Goal: Task Accomplishment & Management: Complete application form

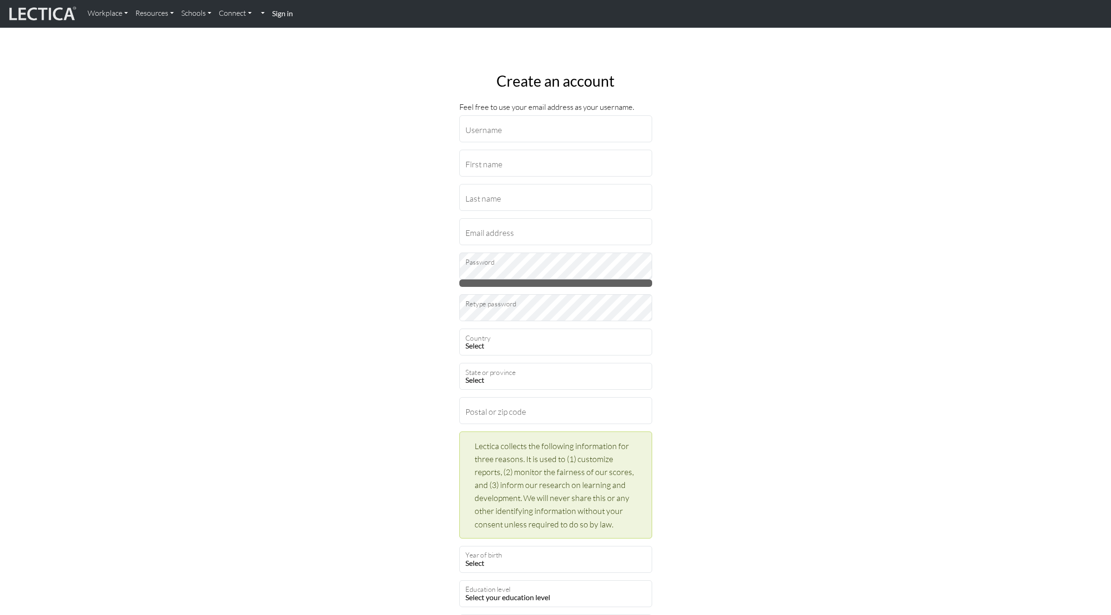
click at [285, 16] on strong "Sign in" at bounding box center [282, 13] width 21 height 9
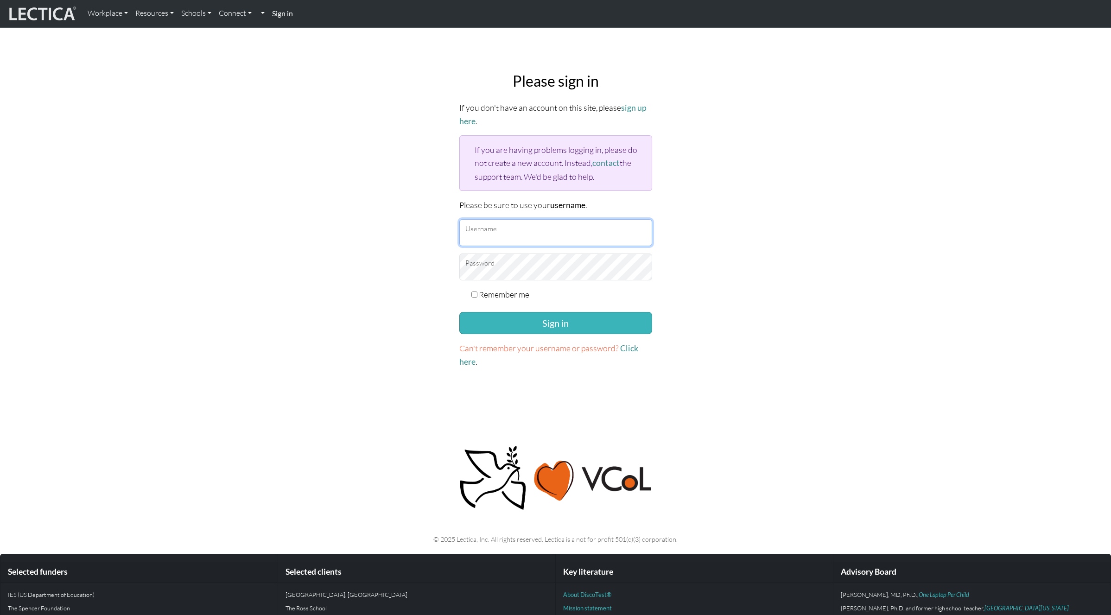
type input "armstrongc"
click at [537, 321] on button "Sign in" at bounding box center [555, 323] width 193 height 22
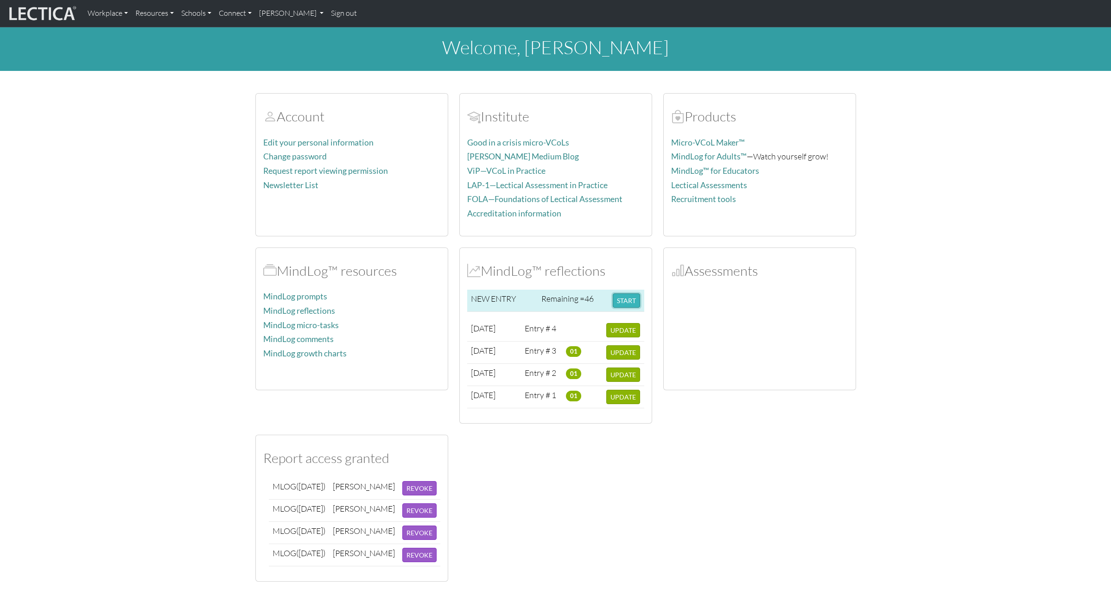
click at [623, 302] on button "START" at bounding box center [626, 300] width 27 height 14
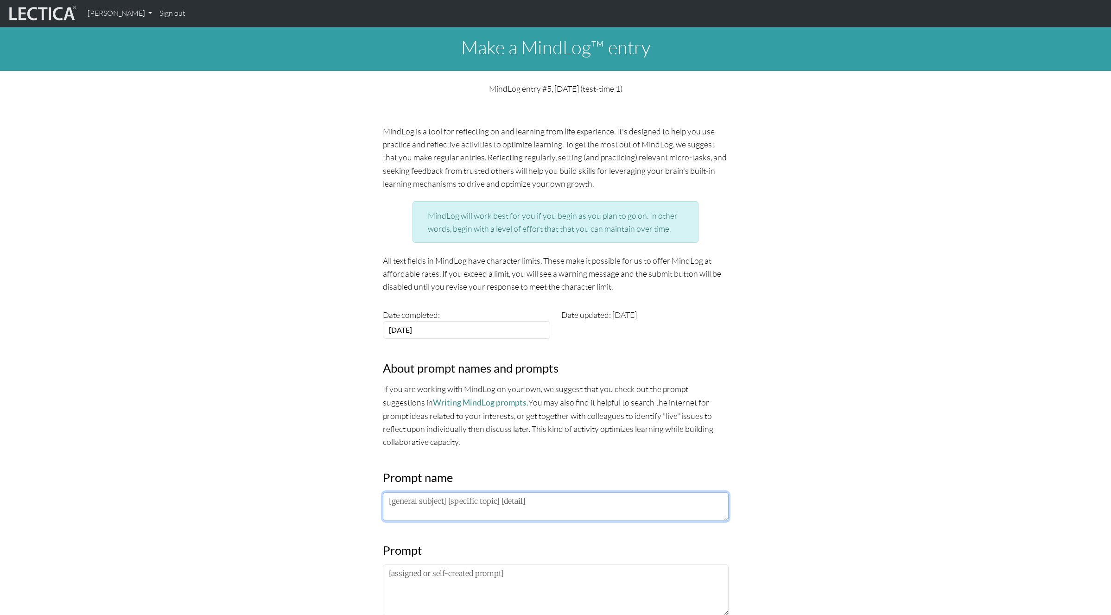
click at [459, 509] on textarea at bounding box center [556, 506] width 346 height 29
paste textarea "PM LDP 2025"
type textarea "PM LDP 2025"
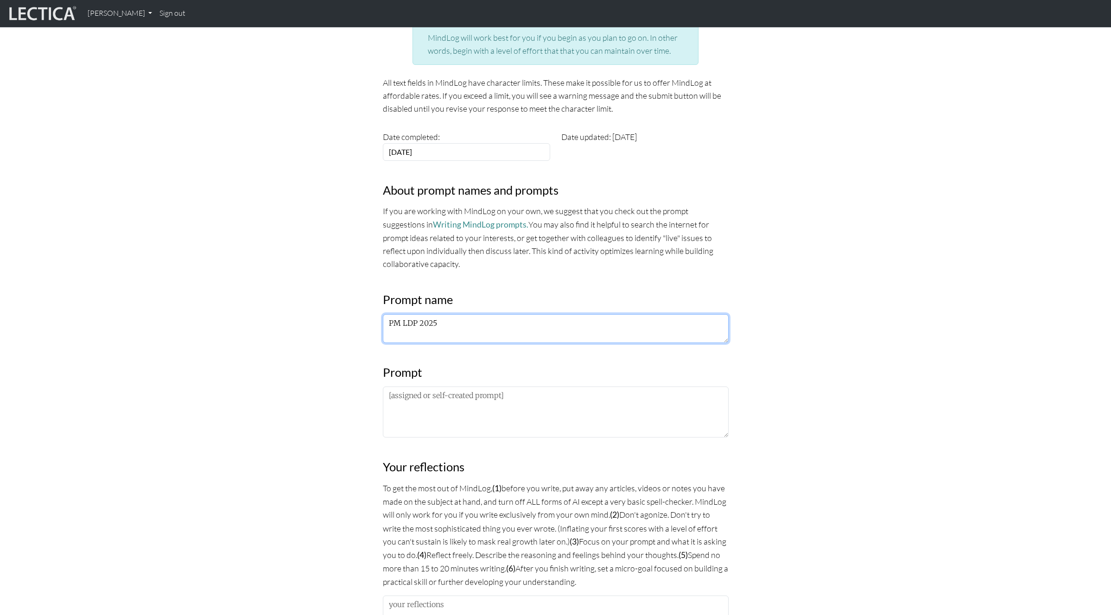
scroll to position [234, 0]
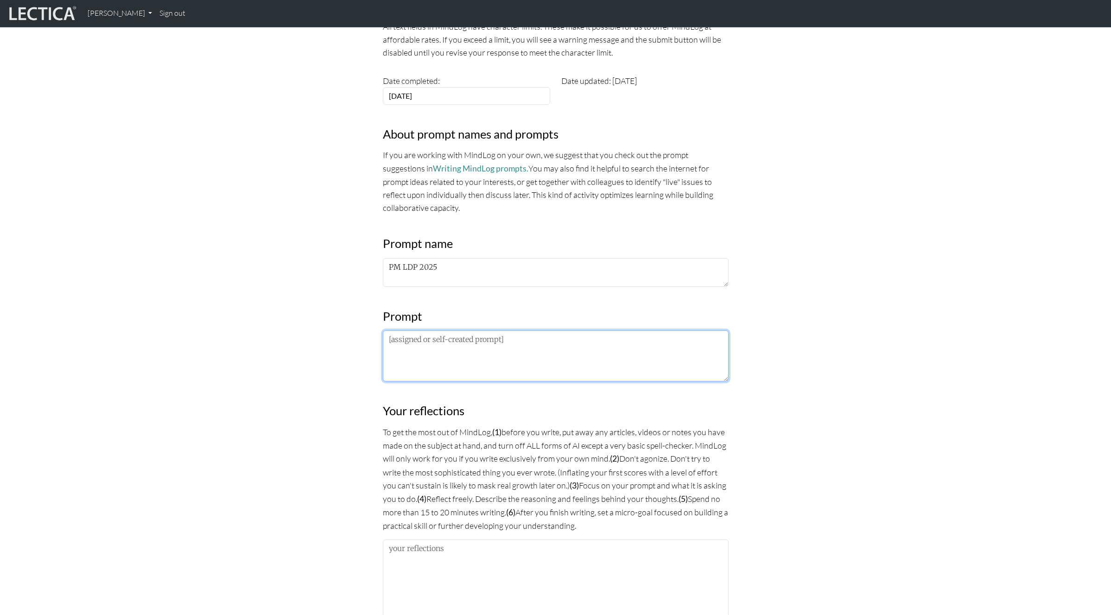
click at [411, 339] on textarea at bounding box center [556, 355] width 346 height 51
paste textarea "Extrospective: What I am noticing about the lectures/frameworks/practices is… I…"
click at [387, 363] on textarea "Extrospective: What I am noticing about the lectures/frameworks/practices is… I…" at bounding box center [556, 355] width 346 height 51
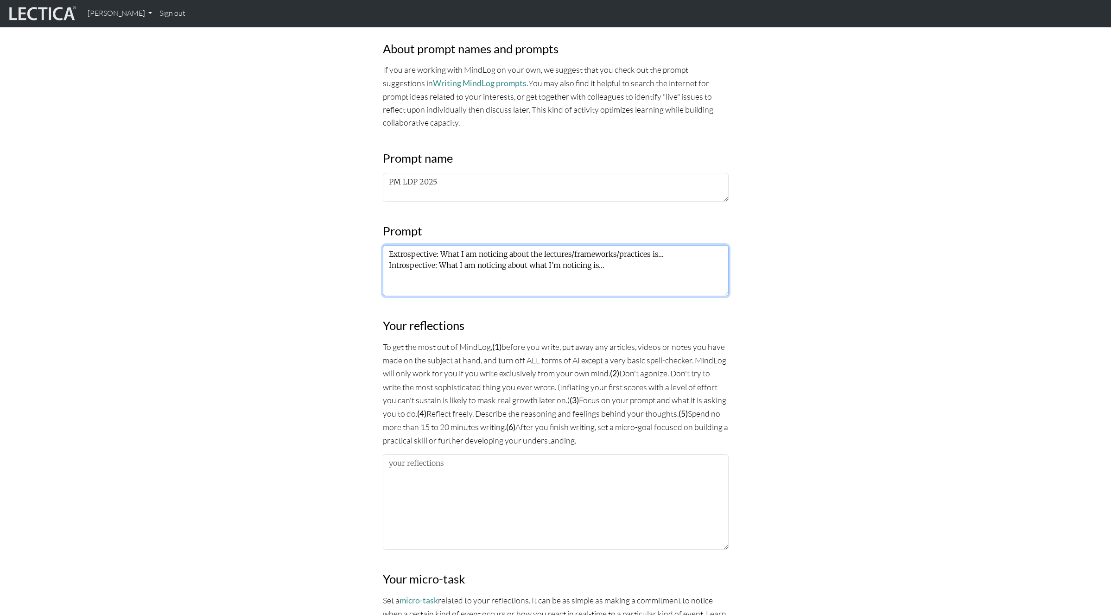
scroll to position [355, 0]
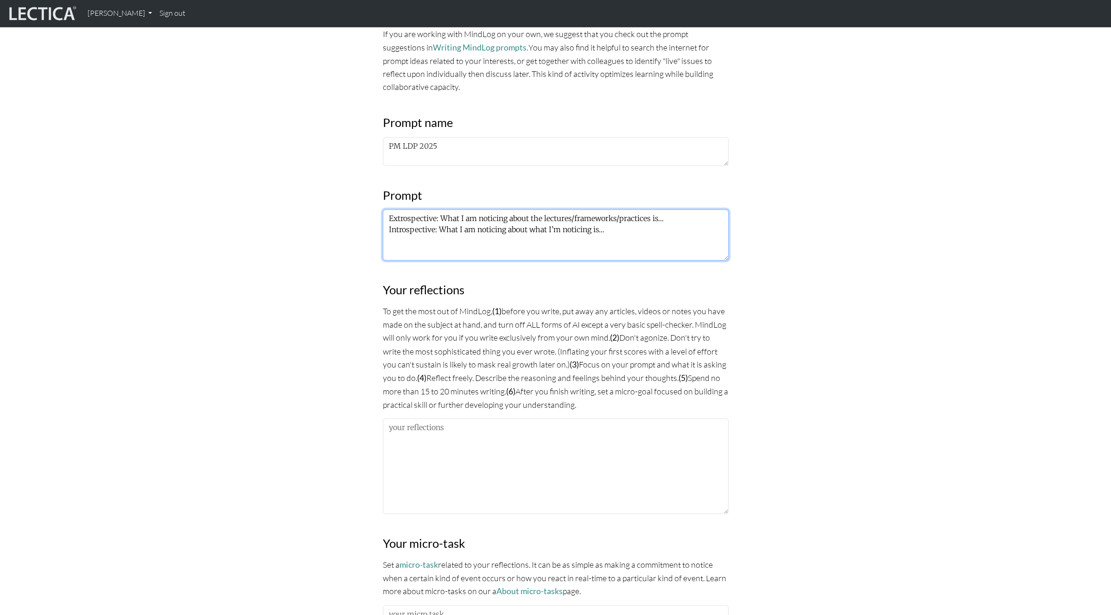
type textarea "Extrospective: What I am noticing about the lectures/frameworks/practices is… I…"
click at [412, 442] on textarea at bounding box center [556, 465] width 346 height 95
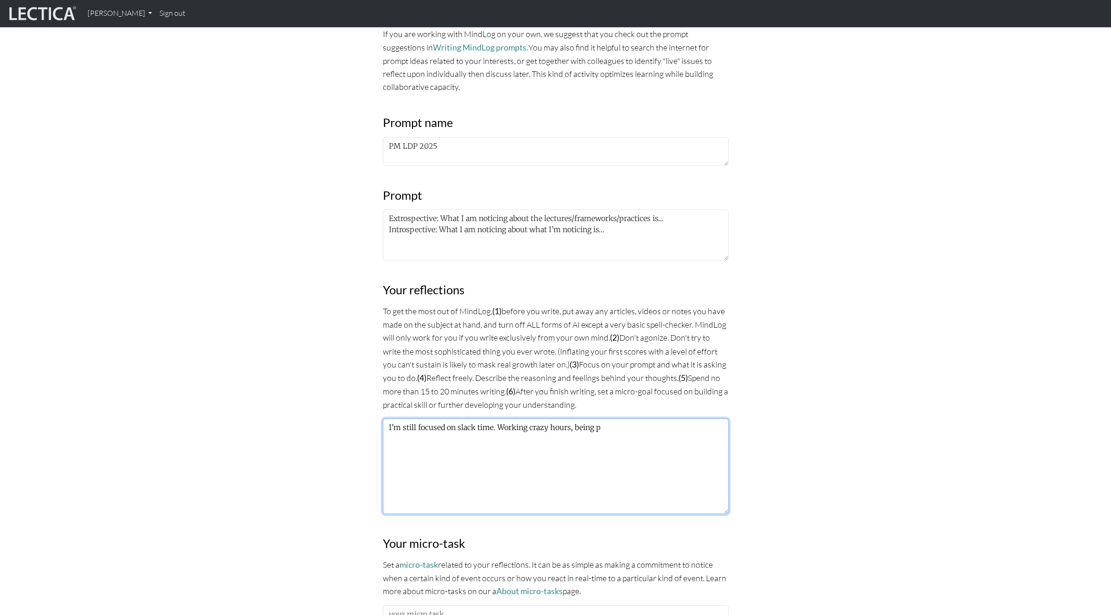
type textarea "I'm still focused on slack time. Working crazy hours, being"
click at [538, 436] on textarea "I don't know that I have any new realizations this week on the material. I've c…" at bounding box center [556, 465] width 346 height 95
click at [512, 436] on textarea "I don't know that I have any new realizations this week on the material. I've c…" at bounding box center [556, 465] width 346 height 95
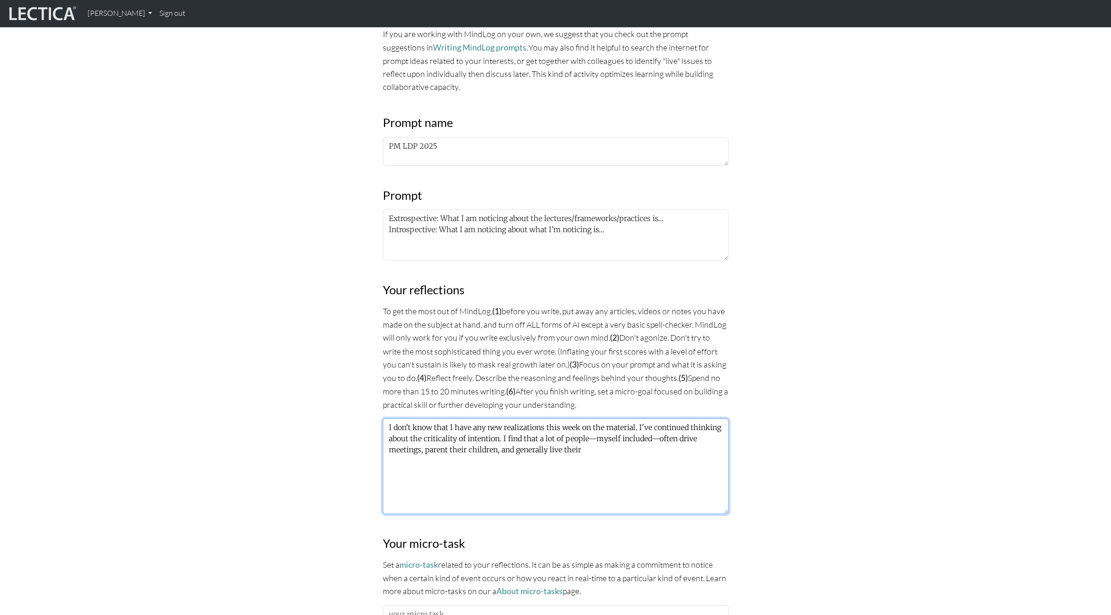
click at [540, 449] on textarea "I don't know that I have any new realizations this week on the material. I've c…" at bounding box center [556, 465] width 346 height 95
drag, startPoint x: 640, startPoint y: 425, endPoint x: 385, endPoint y: 425, distance: 254.9
click at [385, 425] on textarea "I don't know that I have any new realizations this week on the material. I've c…" at bounding box center [556, 465] width 346 height 95
click at [434, 436] on textarea "I've continued thinking about the criticality of intention. I find that a lot o…" at bounding box center [556, 465] width 346 height 95
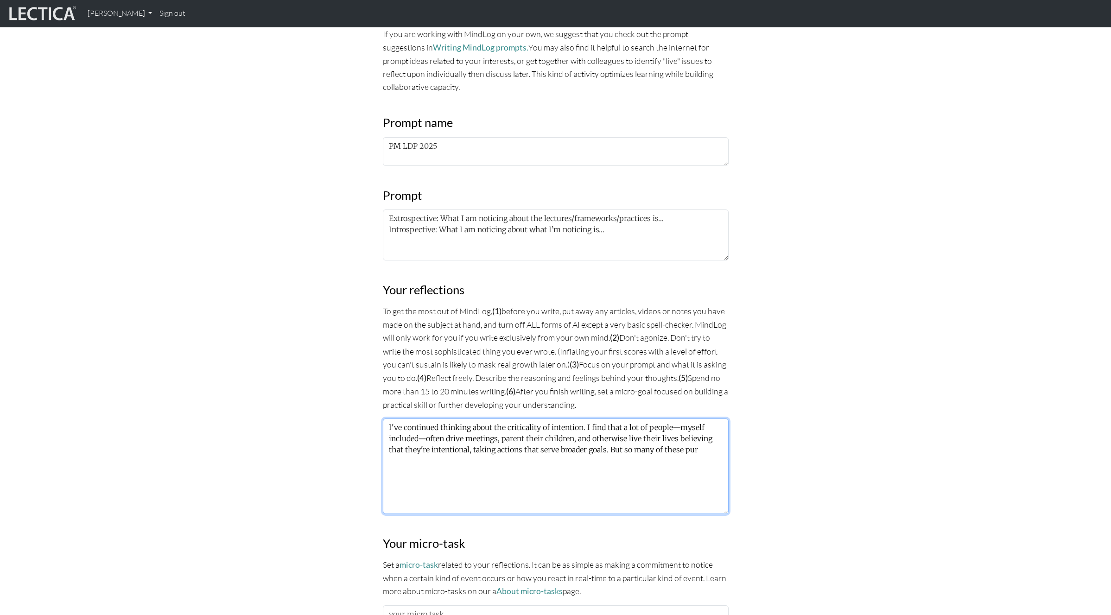
click at [434, 436] on textarea "I've continued thinking about the criticality of intention. I find that a lot o…" at bounding box center [556, 465] width 346 height 95
click at [672, 437] on textarea "I've continued thinking about the criticality of intention. I find that a lot o…" at bounding box center [556, 465] width 346 height 95
drag, startPoint x: 429, startPoint y: 448, endPoint x: 386, endPoint y: 448, distance: 42.6
click at [386, 448] on textarea "I've continued thinking about the criticality of intention. I find that a lot o…" at bounding box center [556, 465] width 346 height 95
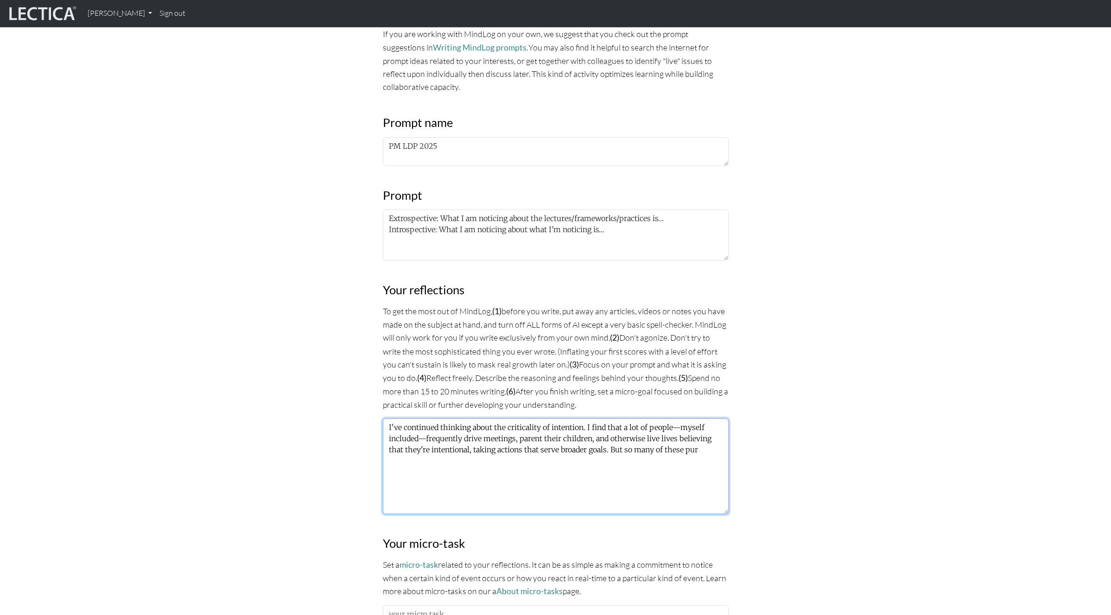
click at [556, 436] on textarea "I've continued thinking about the criticality of intention. I find that a lot o…" at bounding box center [556, 465] width 346 height 95
click at [655, 436] on textarea "I've continued thinking about the criticality of intention. I find that a lot o…" at bounding box center [556, 465] width 346 height 95
drag, startPoint x: 429, startPoint y: 448, endPoint x: 380, endPoint y: 447, distance: 48.7
click at [380, 447] on div "MindLog is a tool for reflecting on and learning from life experience. It's des…" at bounding box center [555, 333] width 357 height 1127
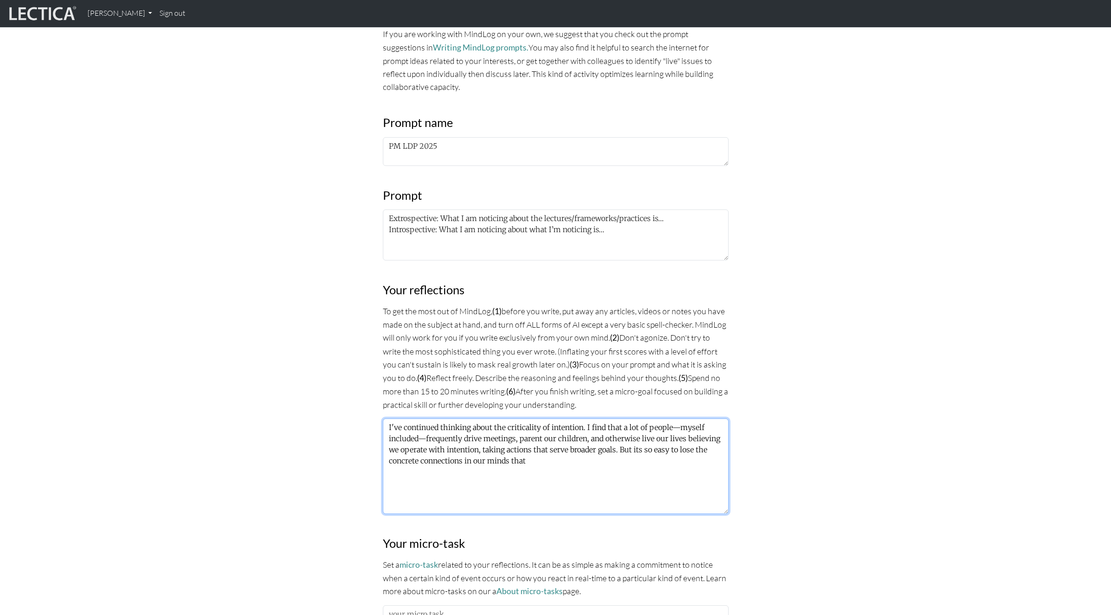
drag, startPoint x: 696, startPoint y: 448, endPoint x: 717, endPoint y: 480, distance: 38.6
click at [717, 480] on textarea "I've continued thinking about the criticality of intention. I find that a lot o…" at bounding box center [556, 465] width 346 height 95
drag, startPoint x: 681, startPoint y: 447, endPoint x: 408, endPoint y: 461, distance: 272.8
click at [408, 461] on textarea "I've continued thinking about the criticality of intention. I find that a lot o…" at bounding box center [556, 465] width 346 height 95
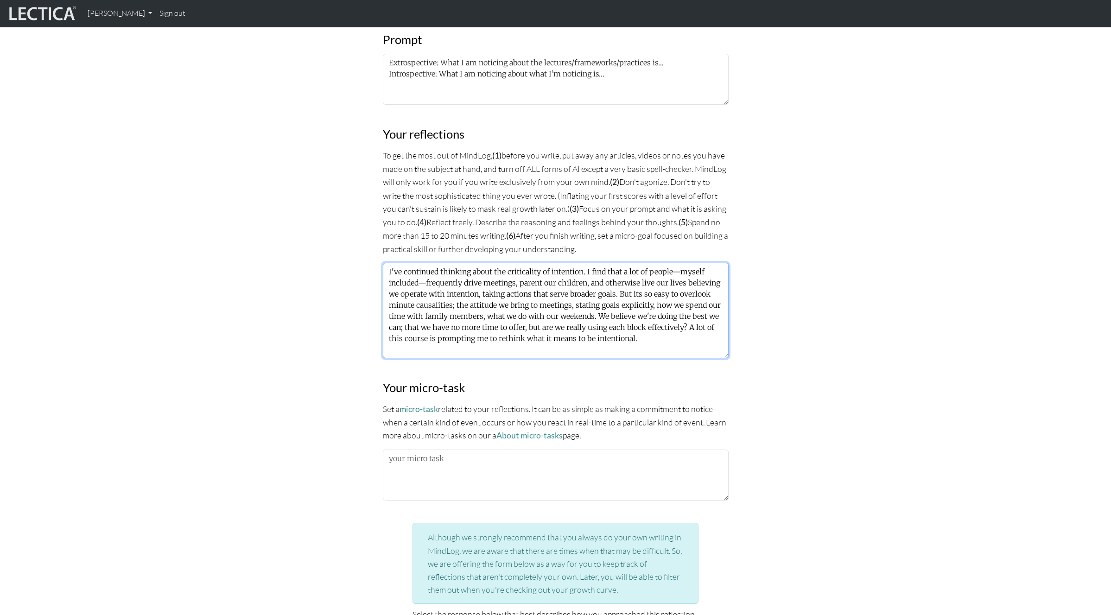
scroll to position [517, 0]
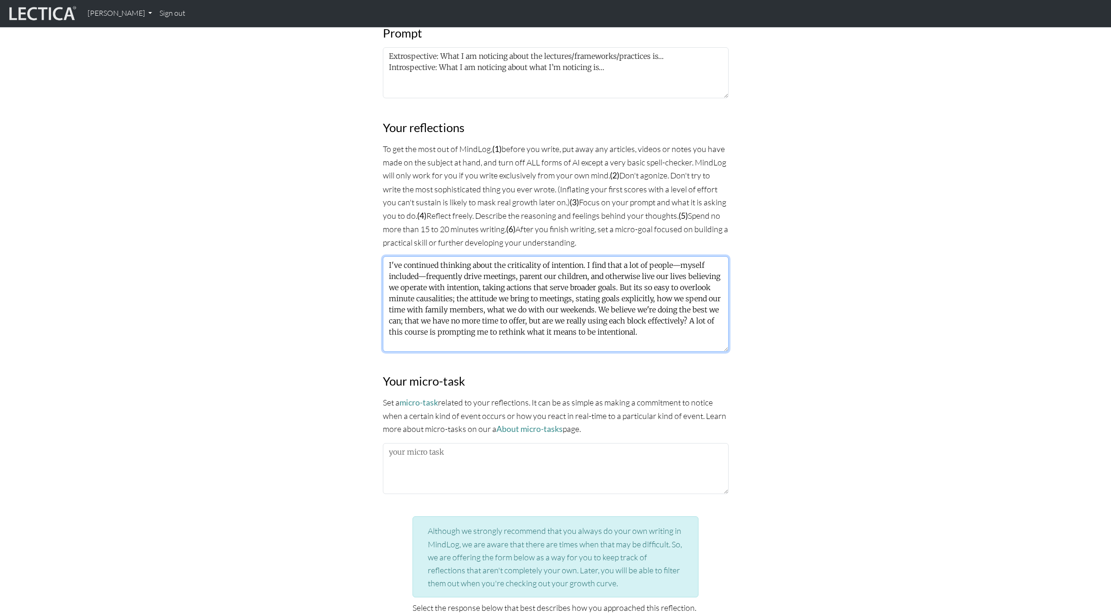
drag, startPoint x: 470, startPoint y: 264, endPoint x: 403, endPoint y: 265, distance: 67.7
click at [403, 265] on textarea "I've continued thinking about the criticality of intention. I find that a lot o…" at bounding box center [556, 303] width 346 height 95
click at [420, 285] on textarea "I've been thinking a fair amount about the criticality of intention. I find tha…" at bounding box center [556, 303] width 346 height 95
click at [643, 309] on textarea "I've been thinking a fair amount about the criticality of intention. I find tha…" at bounding box center [556, 303] width 346 height 95
click at [465, 321] on textarea "I've been thinking a fair amount about the criticality of intention. I find tha…" at bounding box center [556, 303] width 346 height 95
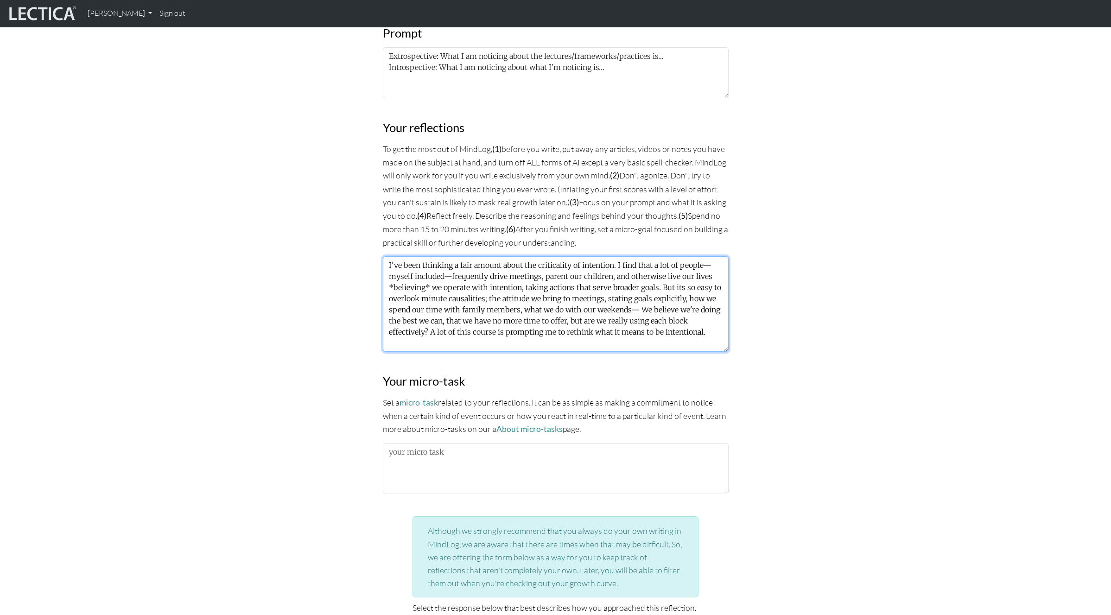
drag, startPoint x: 594, startPoint y: 319, endPoint x: 588, endPoint y: 320, distance: 6.1
click at [588, 320] on textarea "I've been thinking a fair amount about the criticality of intention. I find tha…" at bounding box center [556, 303] width 346 height 95
click at [689, 319] on textarea "I've been thinking a fair amount about the criticality of intention. I find tha…" at bounding box center [556, 303] width 346 height 95
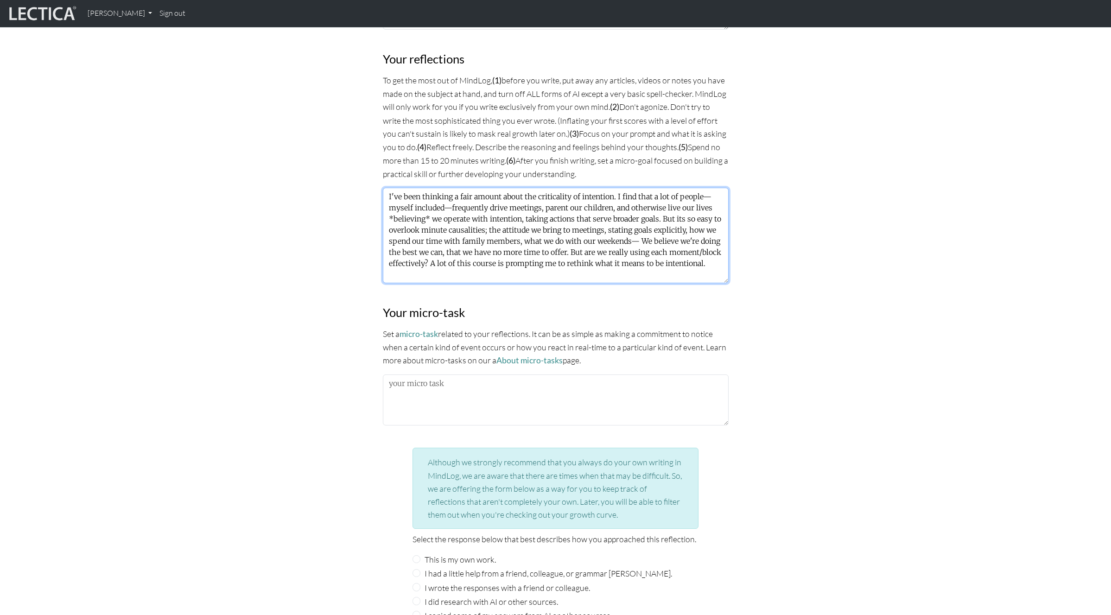
scroll to position [590, 0]
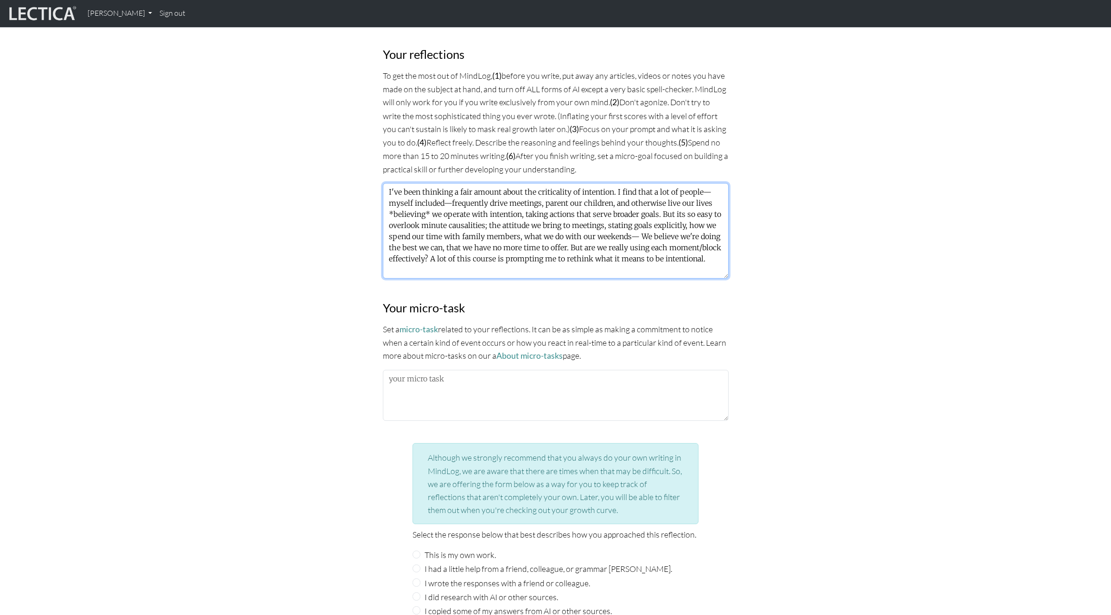
type textarea "I've been thinking a fair amount about the criticality of intention. I find tha…"
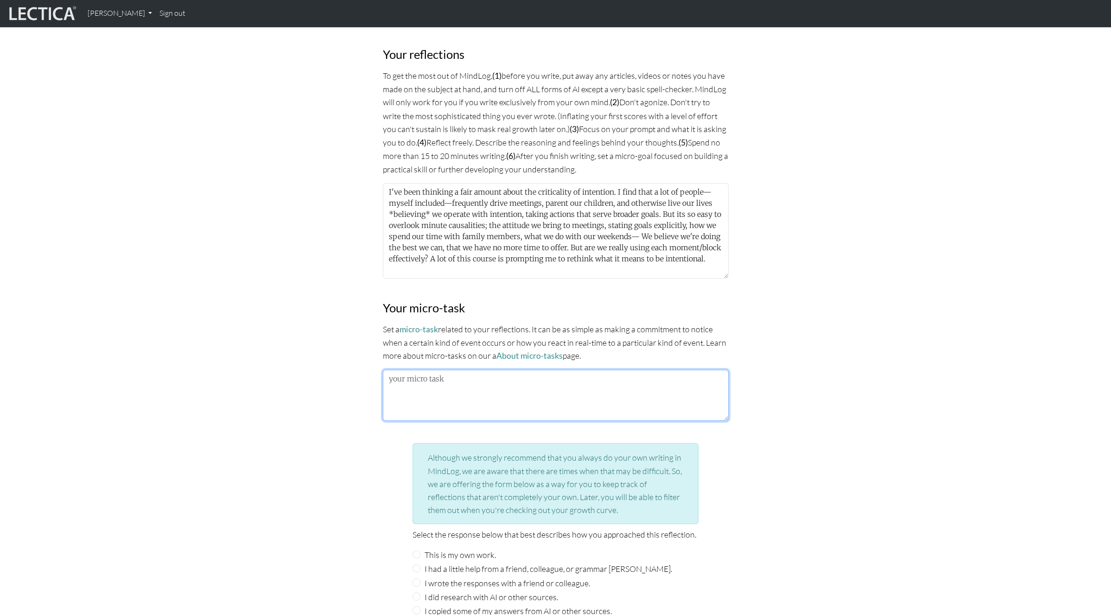
click at [405, 388] on textarea at bounding box center [556, 395] width 346 height 51
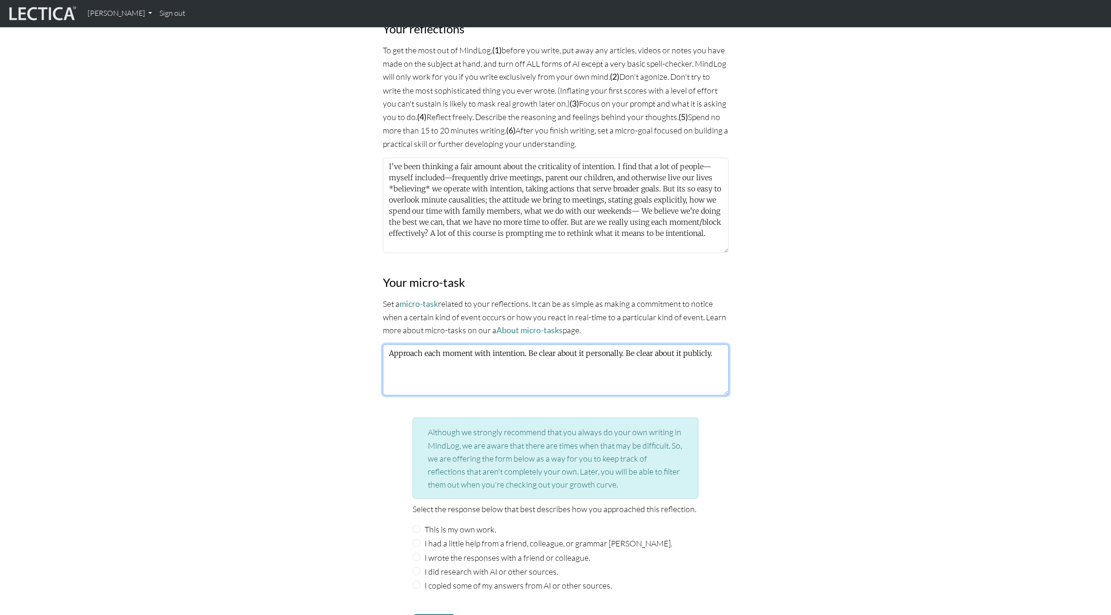
scroll to position [699, 0]
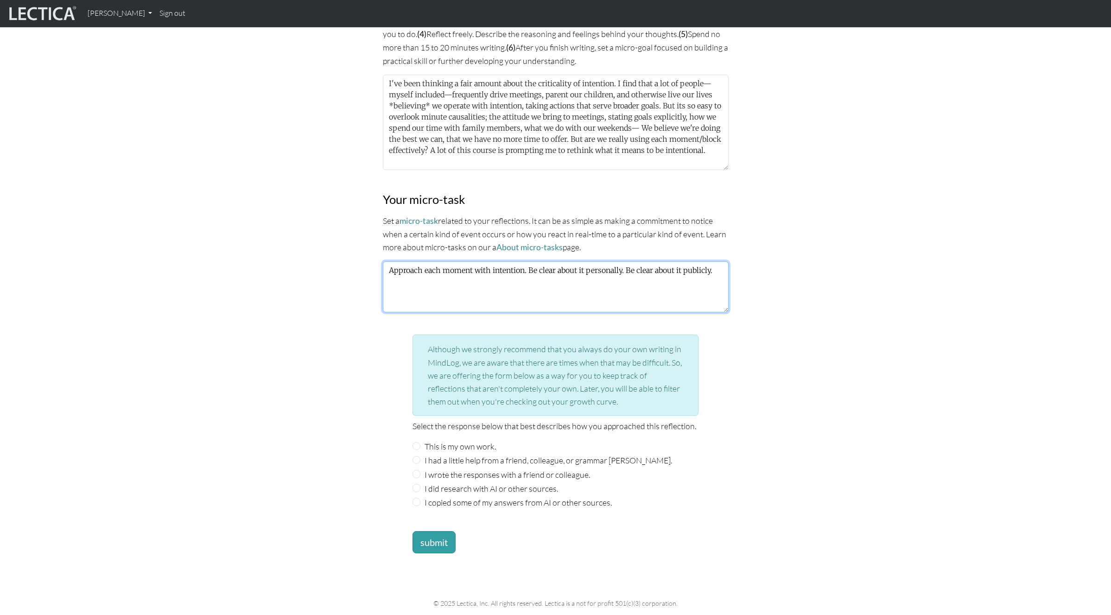
type textarea "Approach each moment with intention. Be clear about it personally. Be clear abo…"
click at [415, 442] on input "This is my own work." at bounding box center [416, 446] width 8 height 8
radio input "true"
click at [430, 536] on button "submit" at bounding box center [433, 542] width 43 height 22
